Goal: Task Accomplishment & Management: Use online tool/utility

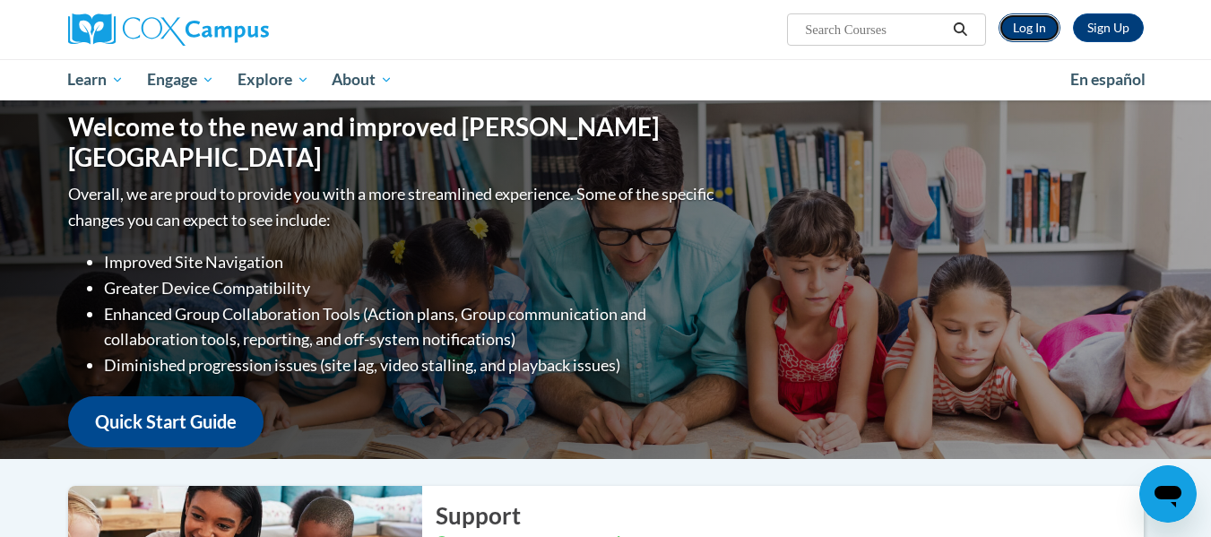
click at [1030, 24] on link "Log In" at bounding box center [1029, 27] width 62 height 29
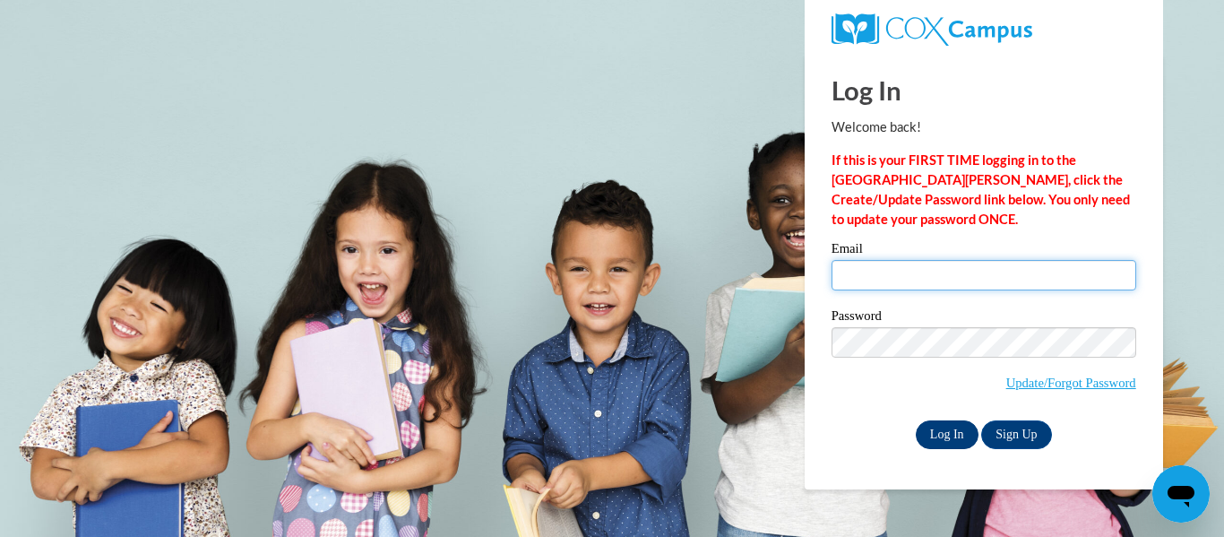
type input "dbiernat@kusd.edu"
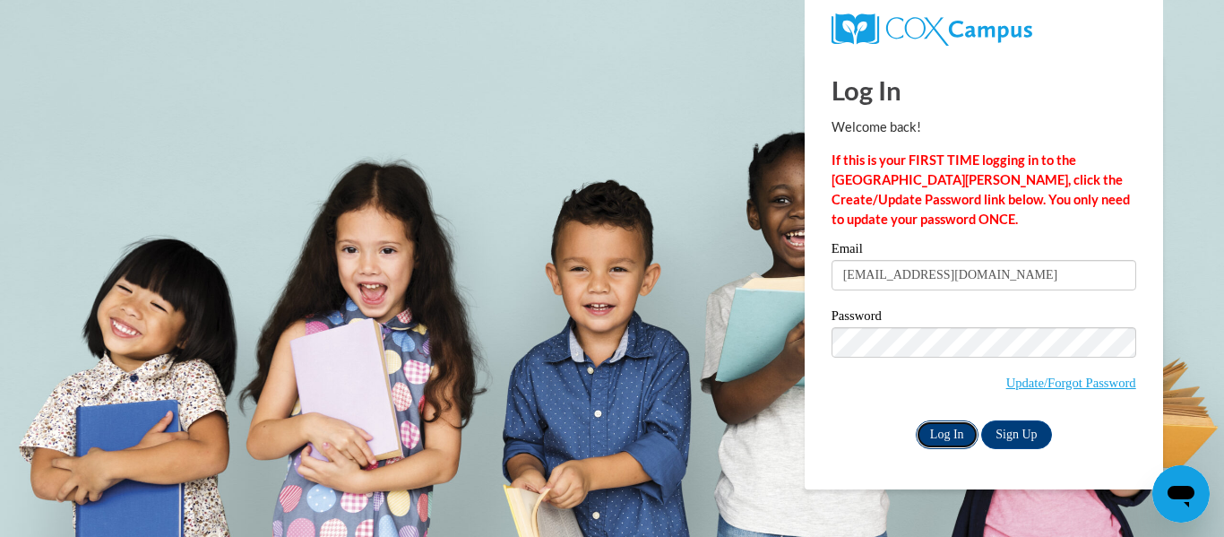
click at [938, 432] on input "Log In" at bounding box center [947, 434] width 63 height 29
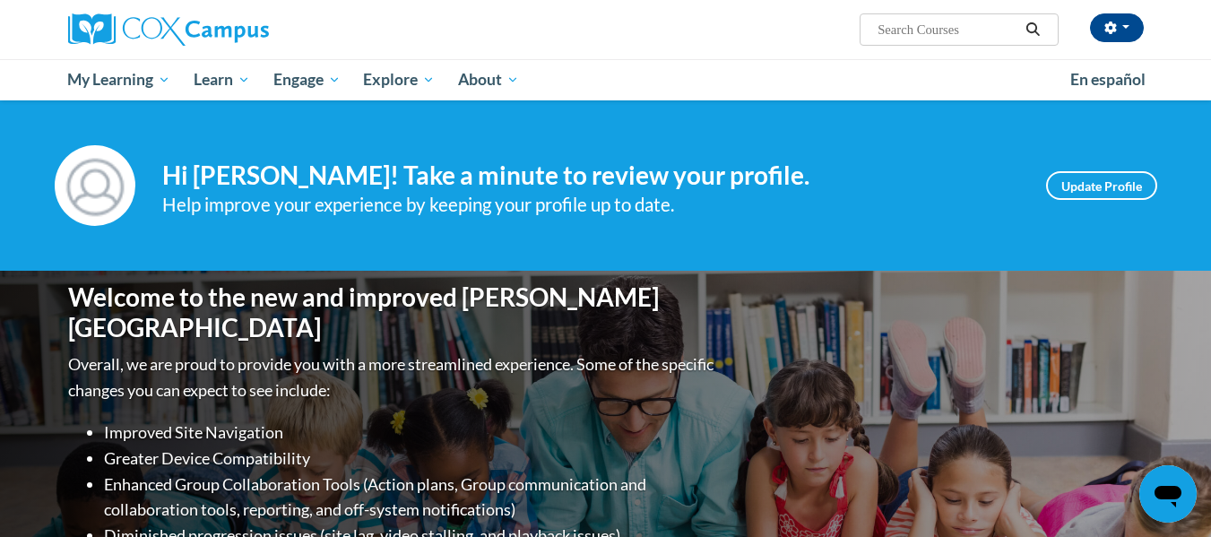
click at [156, 144] on div "Your profile Hi Dawn Biernat! Take a minute to review your profile. Help improv…" at bounding box center [605, 185] width 1211 height 170
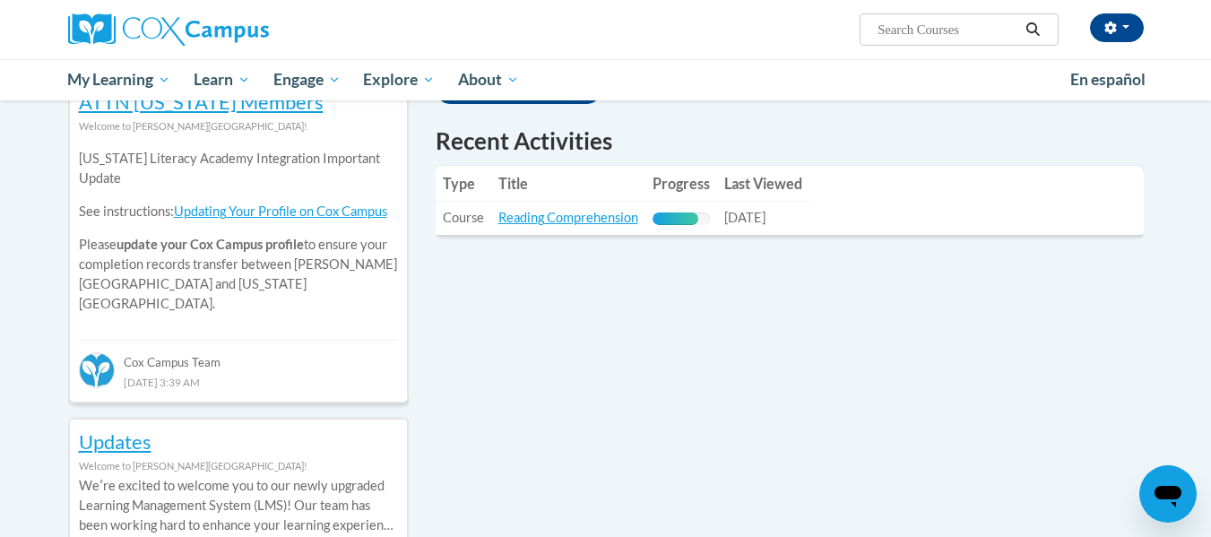
scroll to position [679, 0]
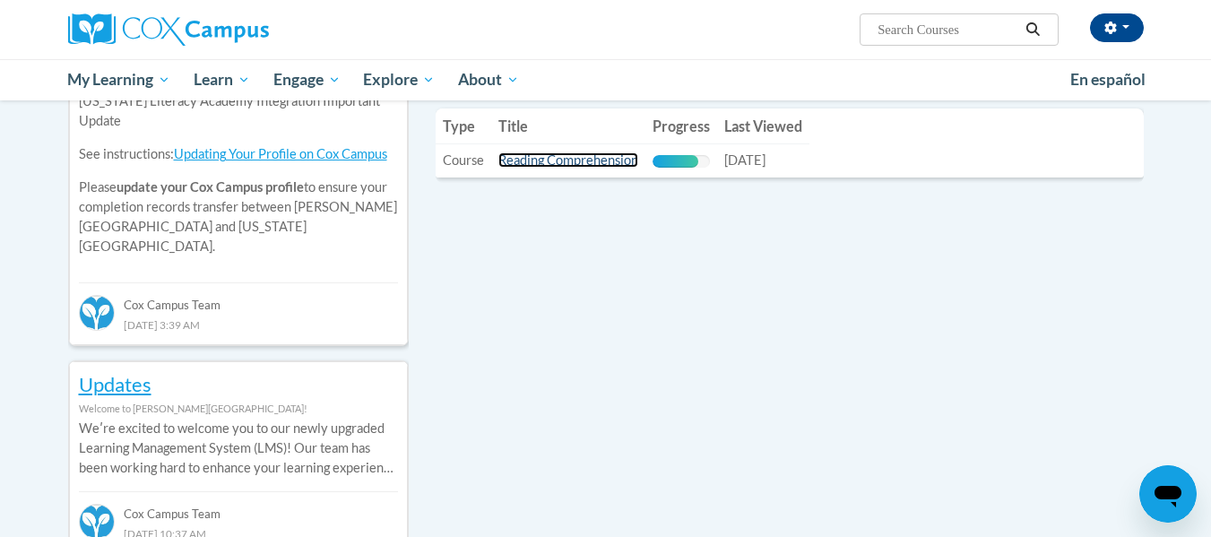
click at [583, 167] on link "Reading Comprehension" at bounding box center [568, 159] width 140 height 15
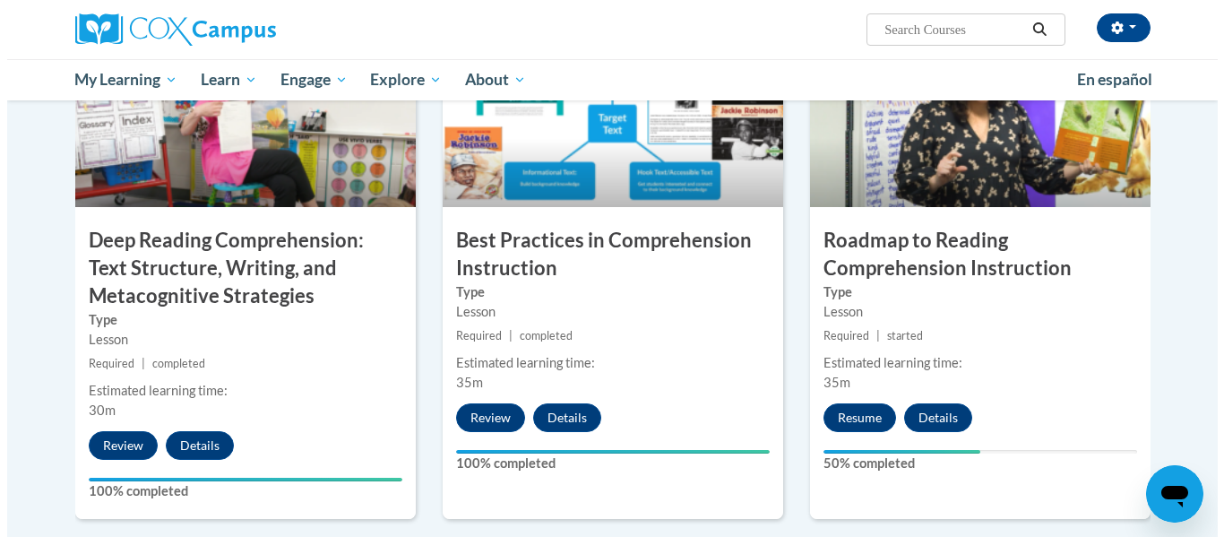
scroll to position [1456, 0]
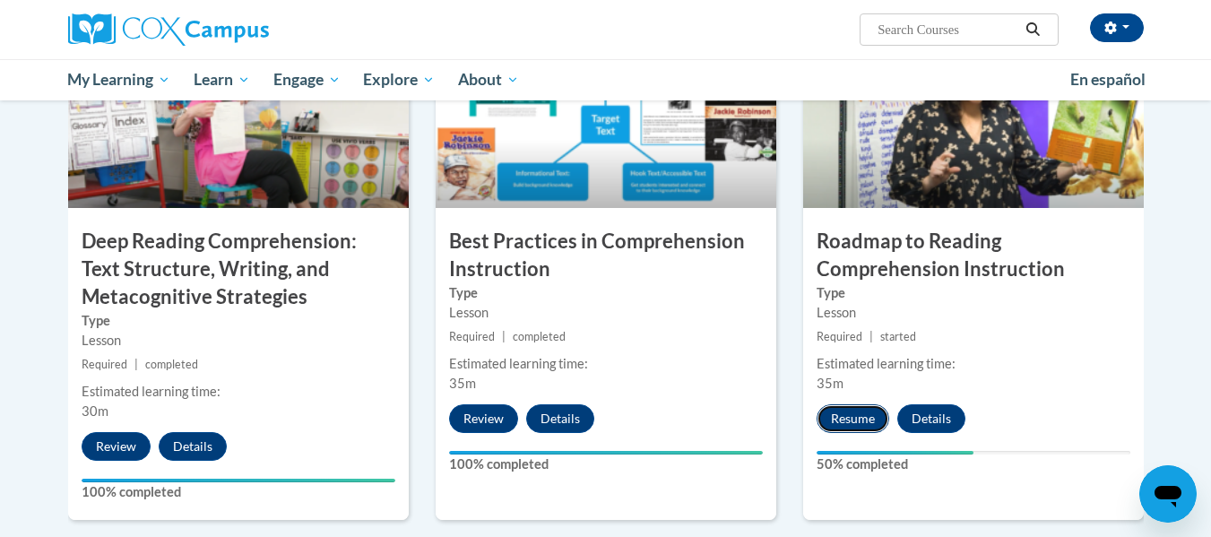
click at [855, 422] on button "Resume" at bounding box center [853, 418] width 73 height 29
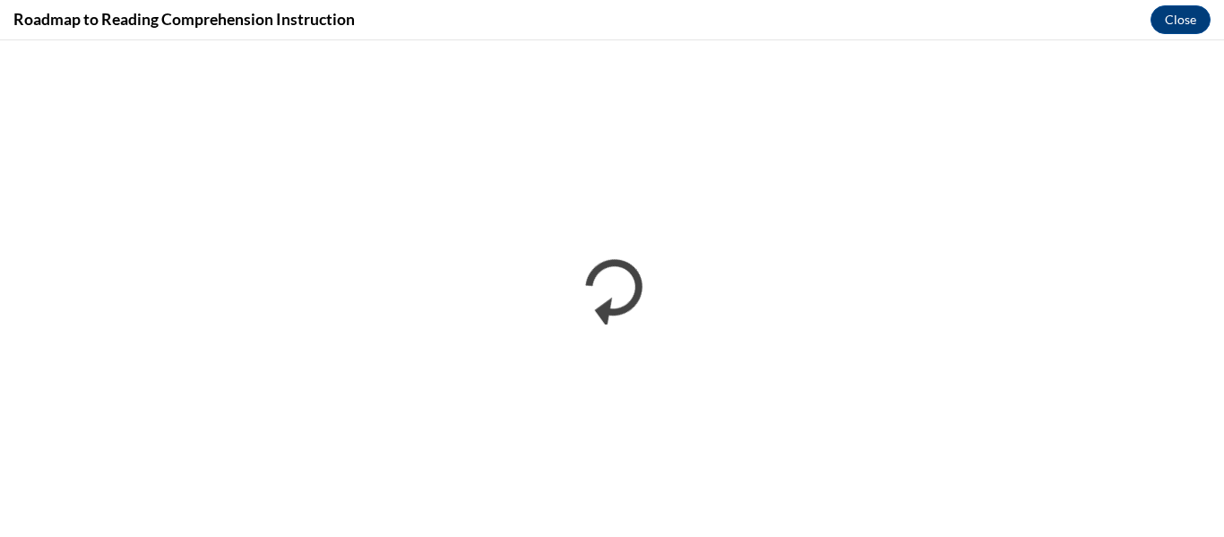
scroll to position [0, 0]
